Goal: Obtain resource: Obtain resource

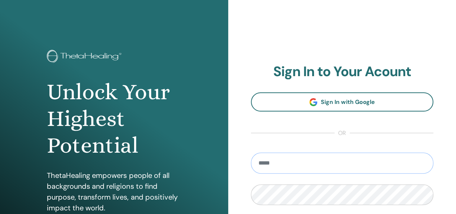
type input "**********"
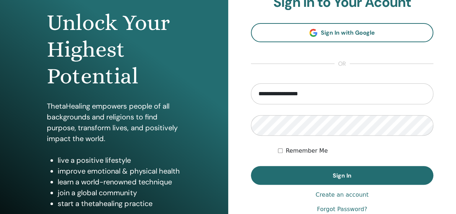
scroll to position [72, 0]
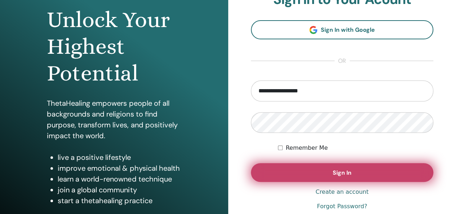
click at [344, 174] on span "Sign In" at bounding box center [341, 173] width 19 height 8
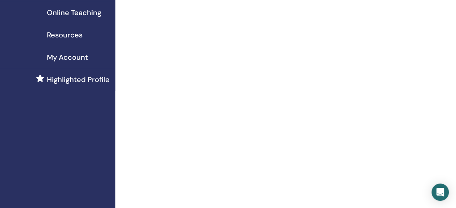
scroll to position [36, 0]
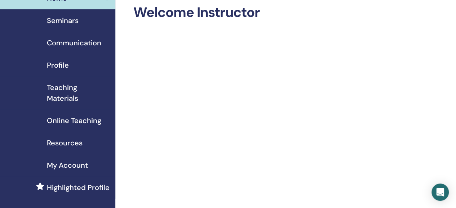
click at [62, 92] on span "Teaching Materials" at bounding box center [78, 93] width 63 height 22
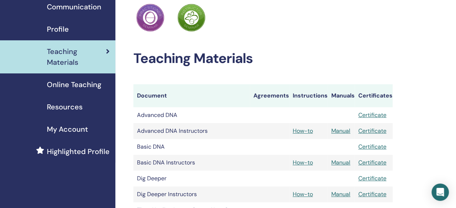
scroll to position [108, 0]
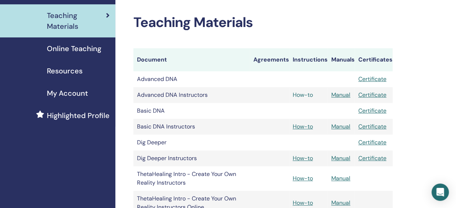
click at [301, 94] on link "How-to" at bounding box center [302, 95] width 20 height 8
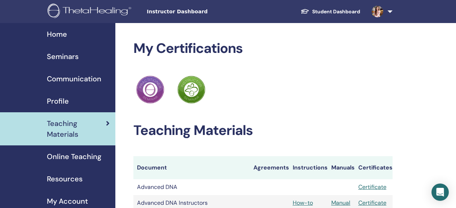
scroll to position [108, 0]
